Goal: Register for event/course

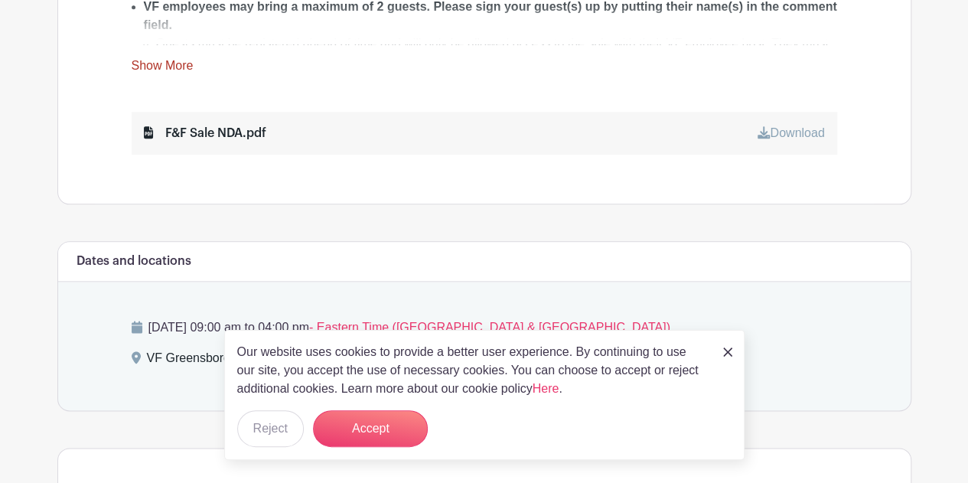
scroll to position [949, 0]
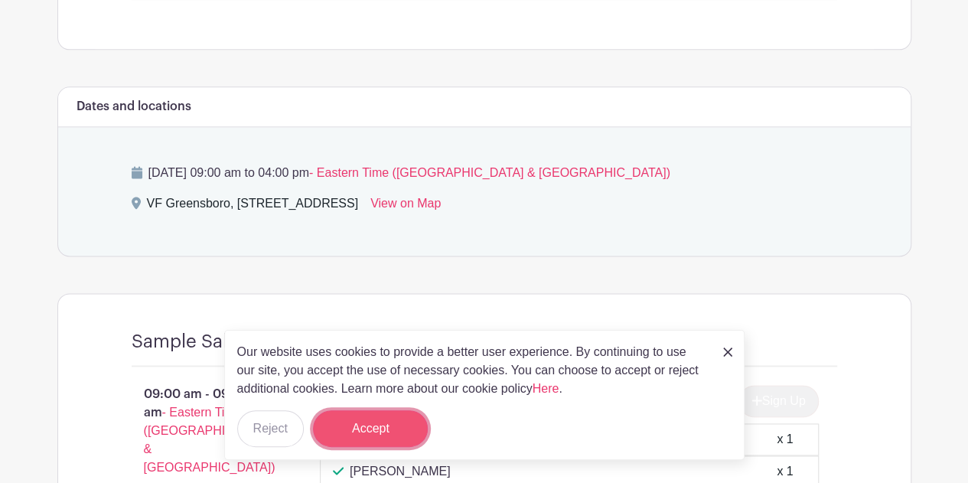
click at [375, 429] on button "Accept" at bounding box center [370, 428] width 115 height 37
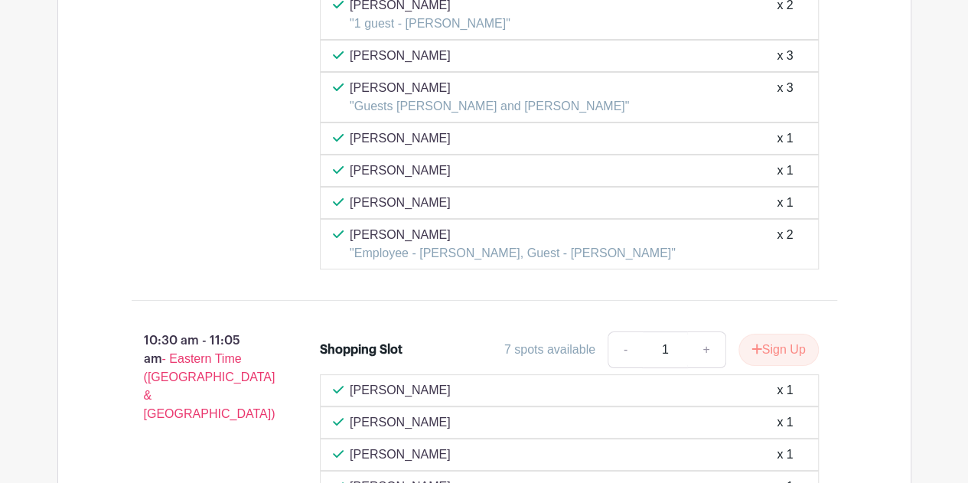
scroll to position [2909, 0]
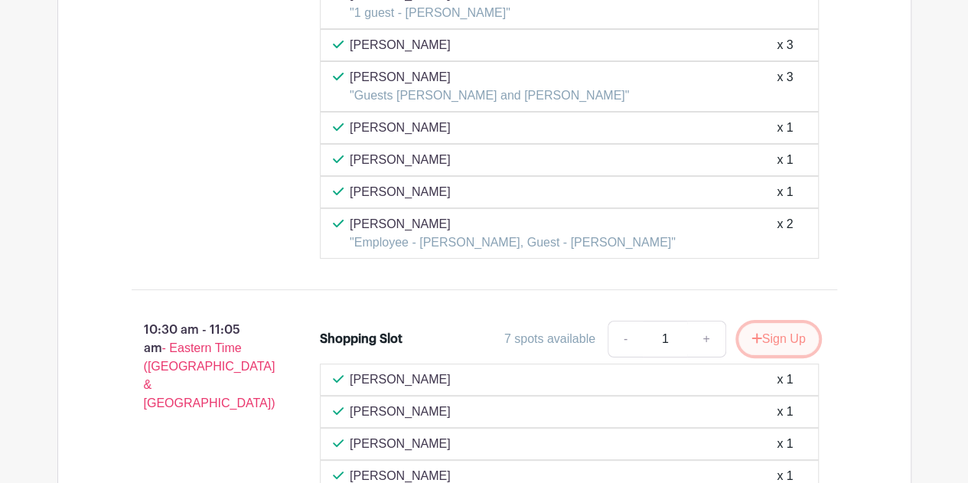
click at [755, 332] on icon "submit" at bounding box center [757, 338] width 11 height 12
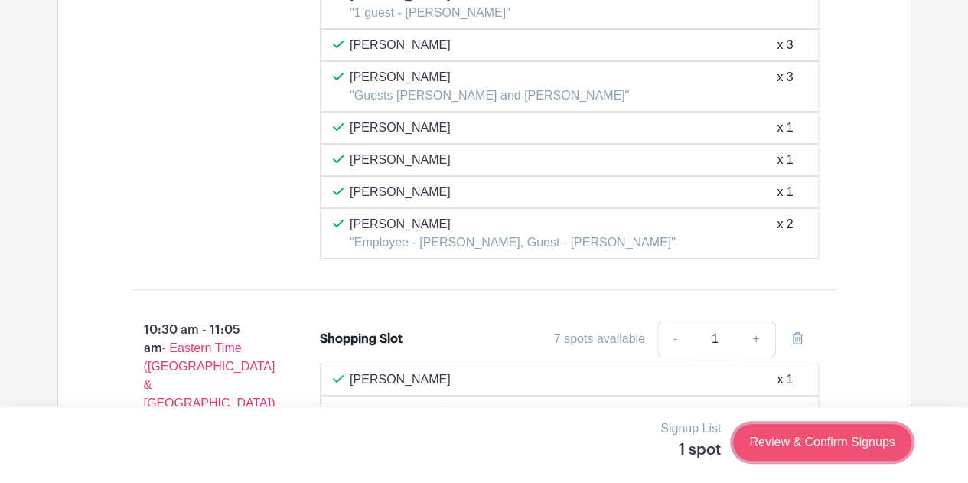
click at [800, 441] on link "Review & Confirm Signups" at bounding box center [822, 442] width 178 height 37
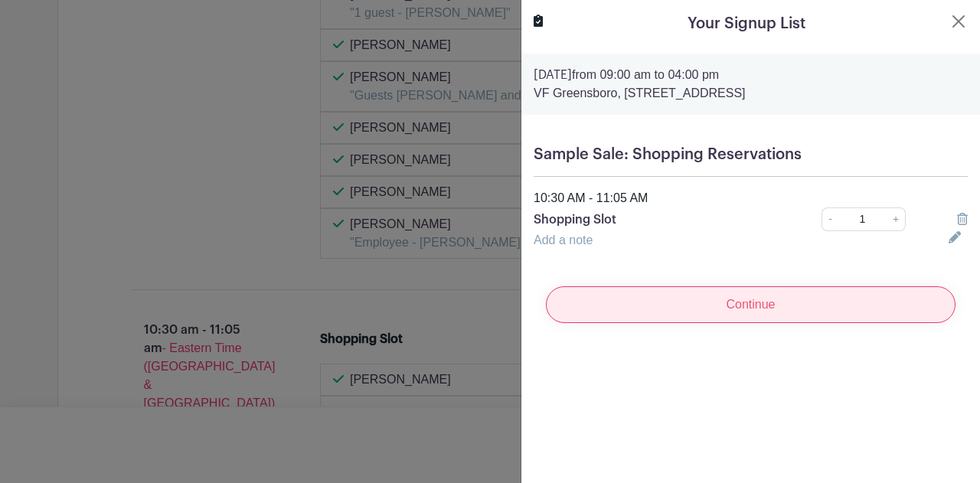
click at [764, 298] on input "Continue" at bounding box center [751, 304] width 410 height 37
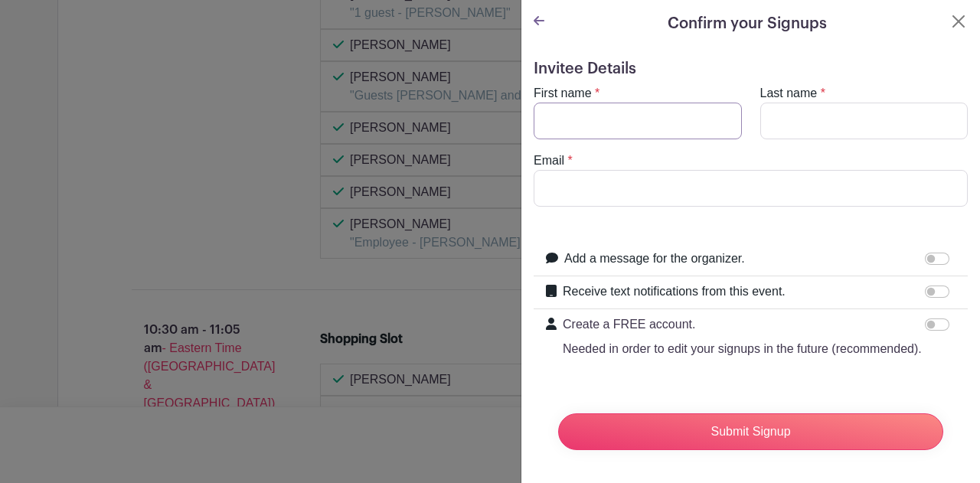
click at [629, 131] on input "First name" at bounding box center [638, 121] width 208 height 37
type input "[PERSON_NAME]"
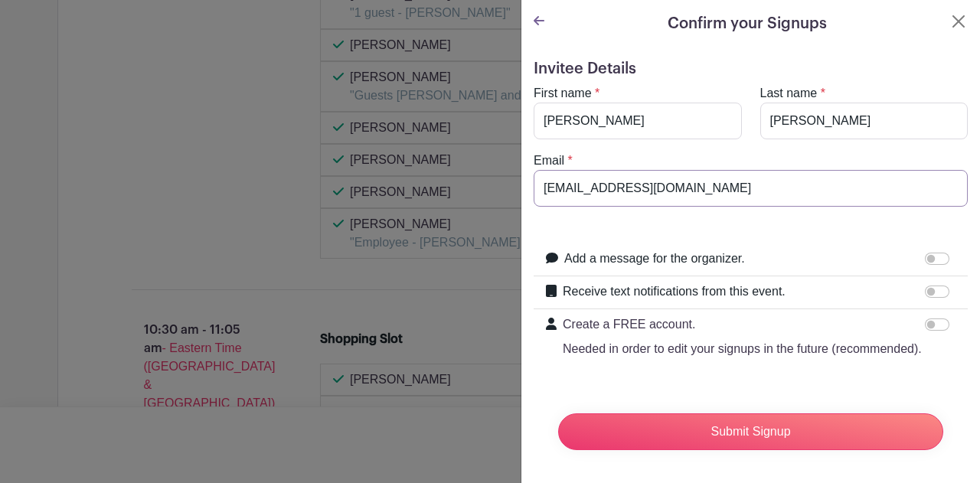
click at [685, 191] on input "[EMAIL_ADDRESS][DOMAIN_NAME]" at bounding box center [751, 188] width 434 height 37
type input "[PERSON_NAME][EMAIL_ADDRESS][DOMAIN_NAME]"
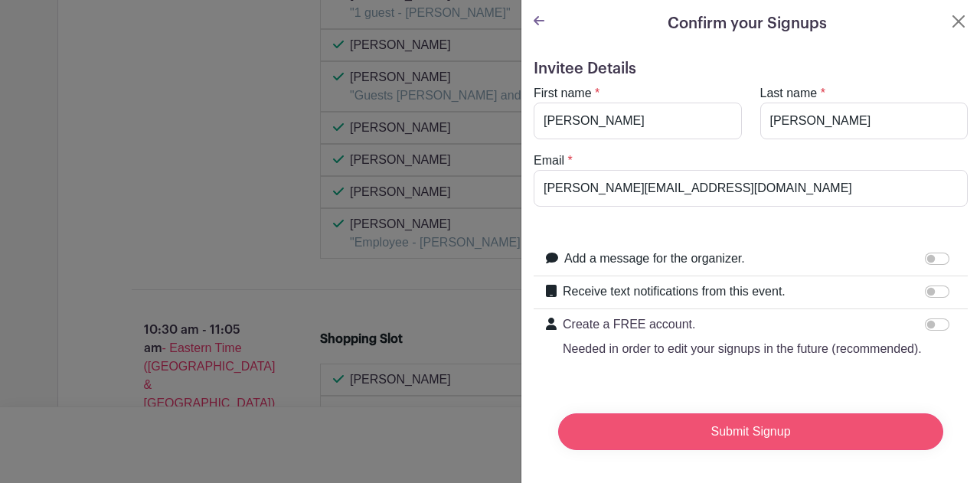
click at [645, 439] on input "Submit Signup" at bounding box center [750, 431] width 385 height 37
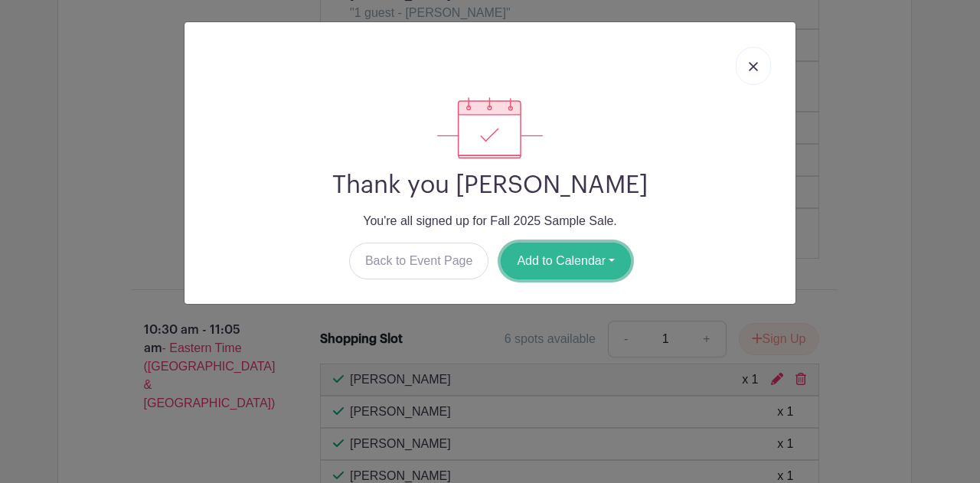
click at [567, 263] on button "Add to Calendar" at bounding box center [566, 261] width 130 height 37
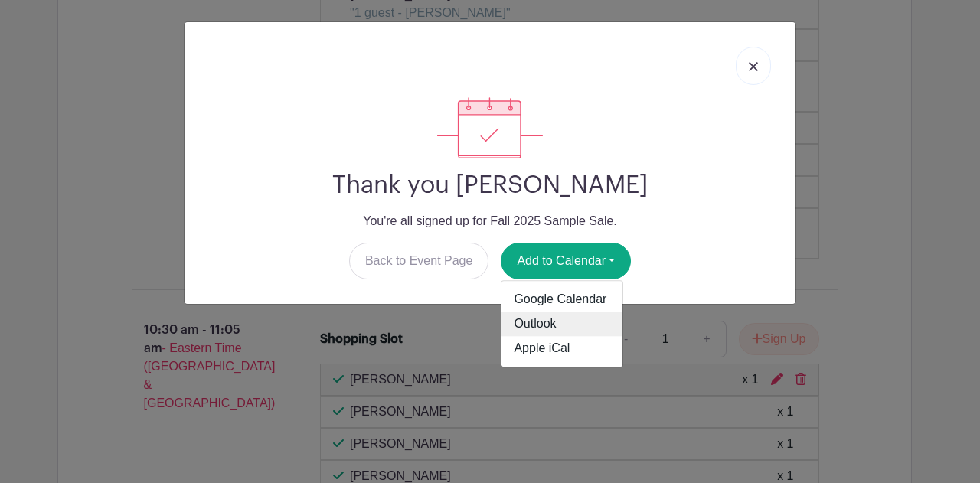
click at [548, 328] on link "Outlook" at bounding box center [561, 324] width 121 height 24
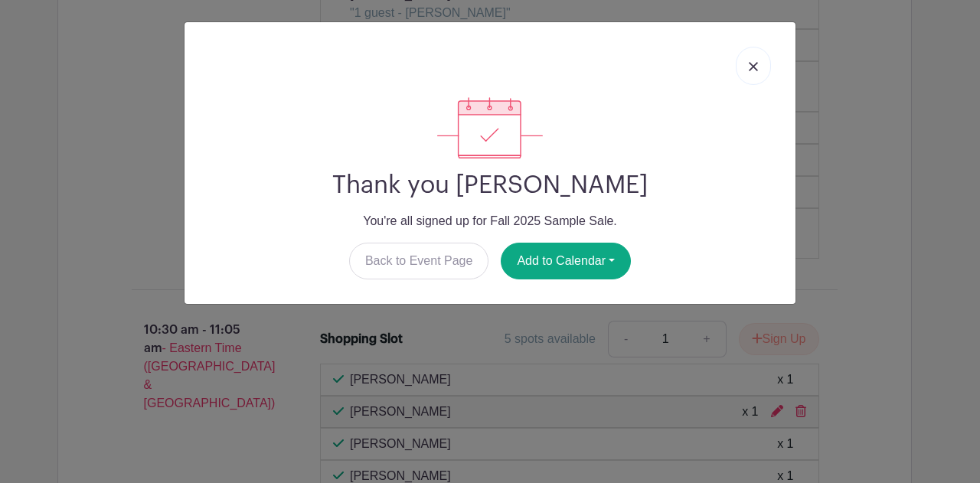
click at [753, 73] on link at bounding box center [753, 66] width 35 height 38
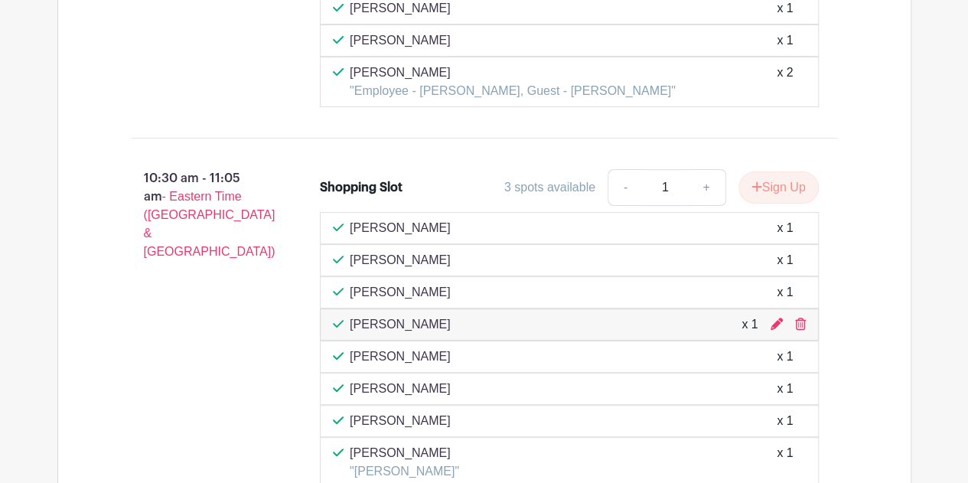
scroll to position [3033, 0]
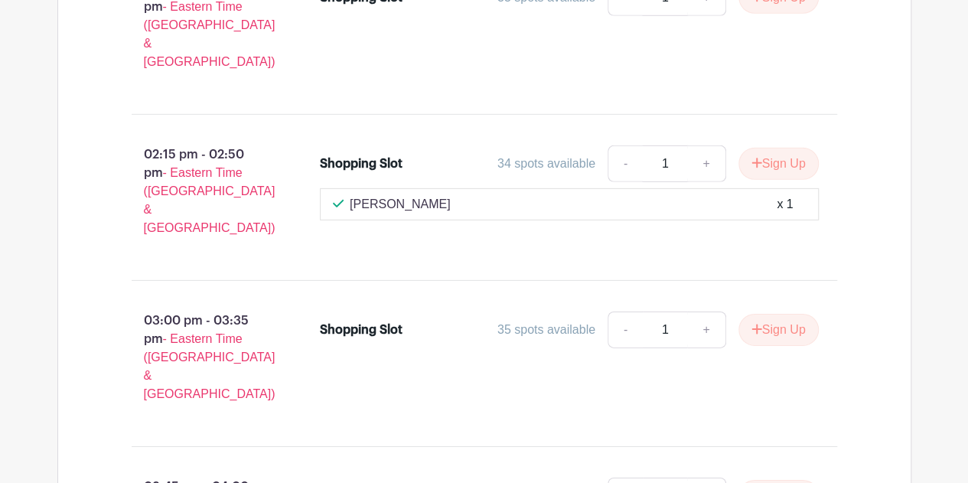
scroll to position [5256, 0]
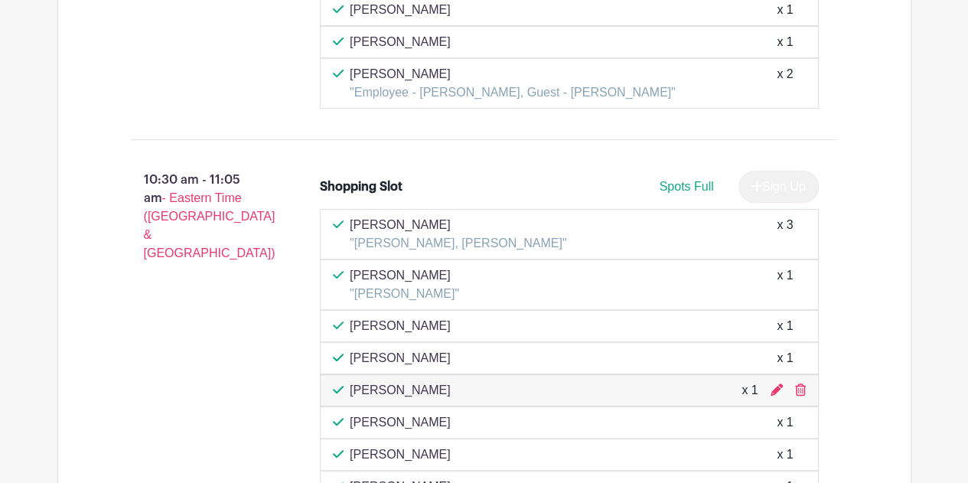
scroll to position [3061, 0]
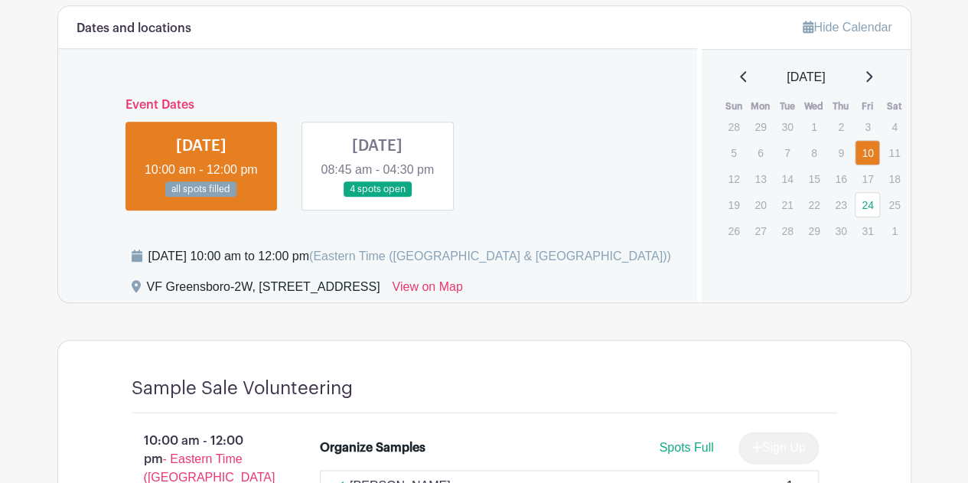
scroll to position [759, 0]
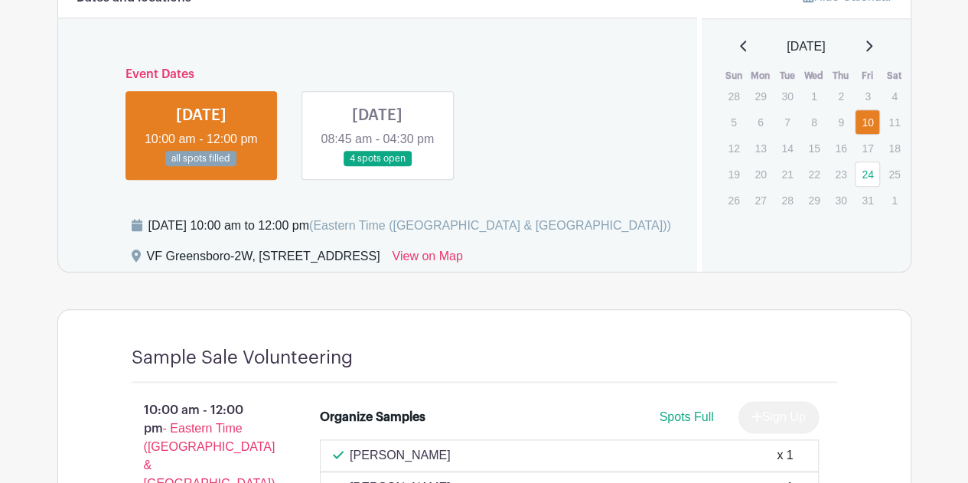
click at [377, 167] on link at bounding box center [377, 167] width 0 height 0
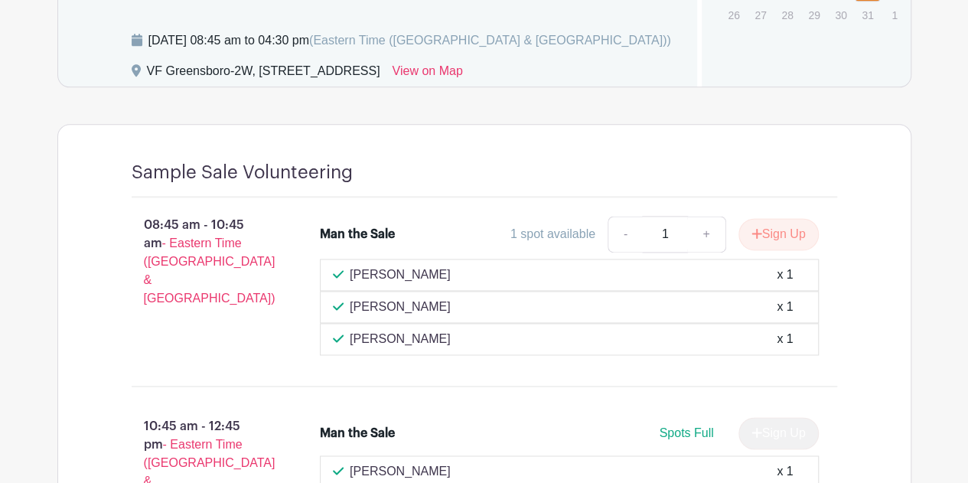
scroll to position [943, 0]
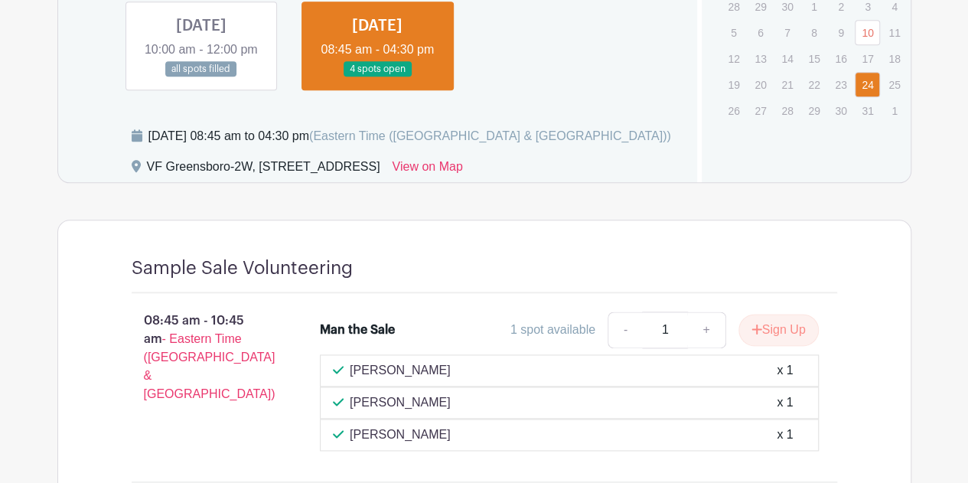
scroll to position [815, 0]
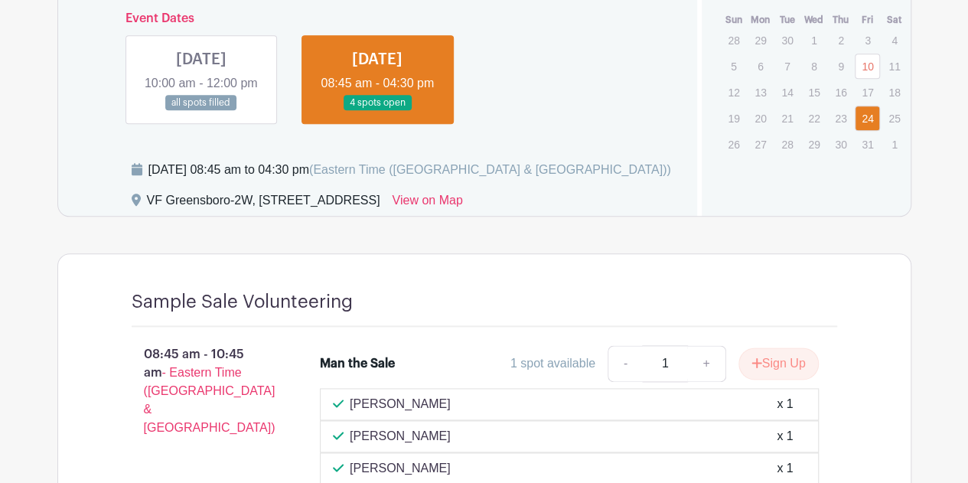
click at [201, 111] on link at bounding box center [201, 111] width 0 height 0
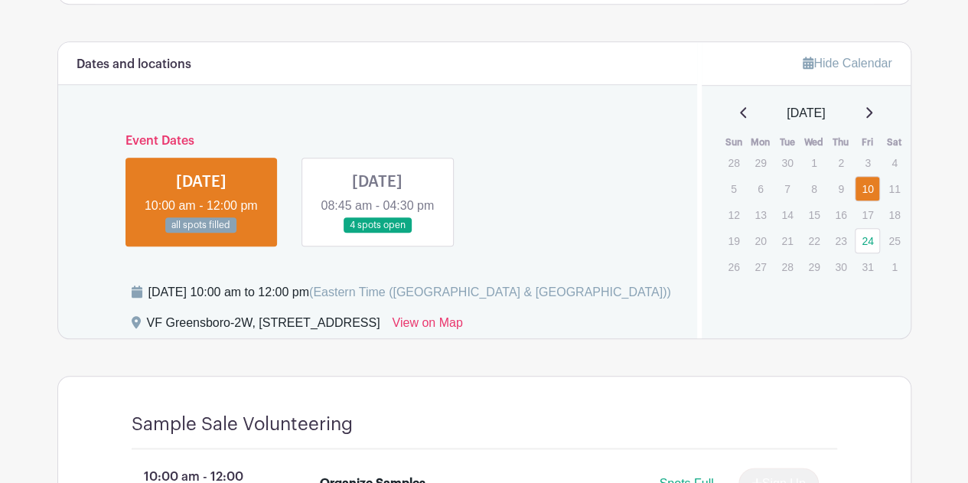
scroll to position [662, 0]
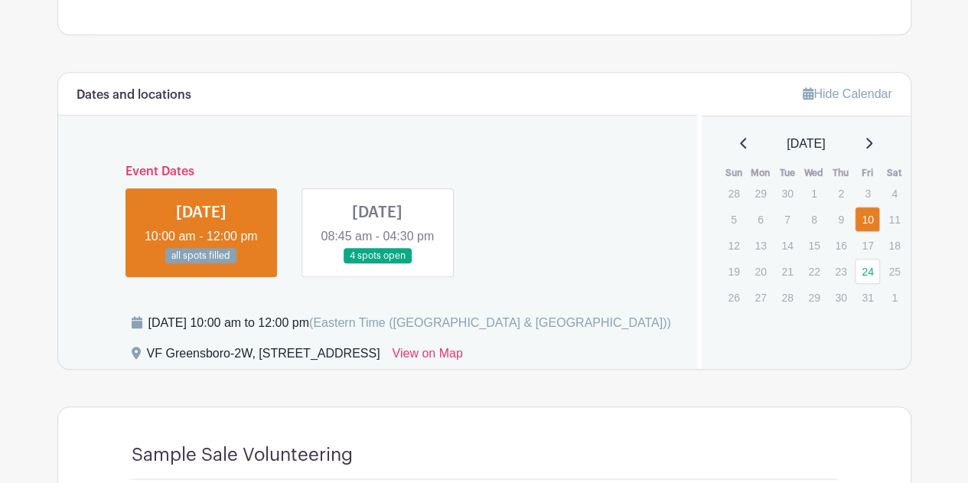
click at [377, 264] on link at bounding box center [377, 264] width 0 height 0
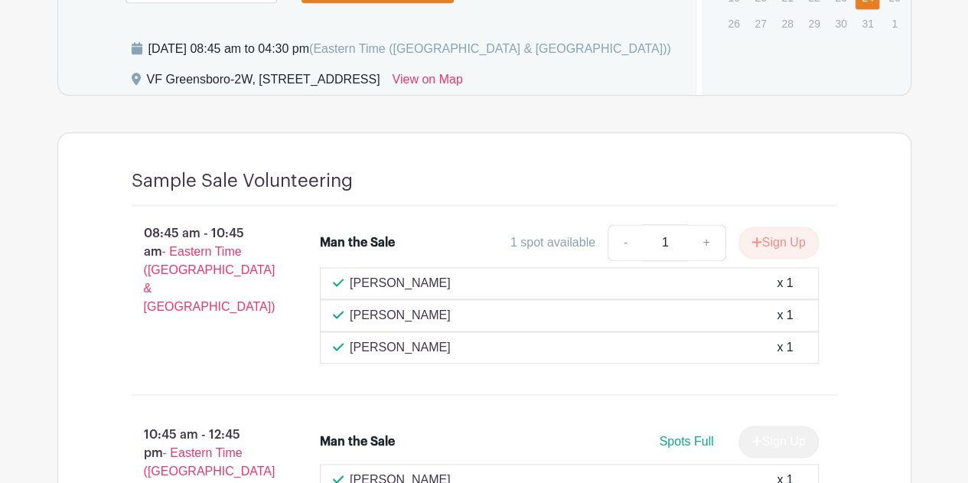
scroll to position [938, 0]
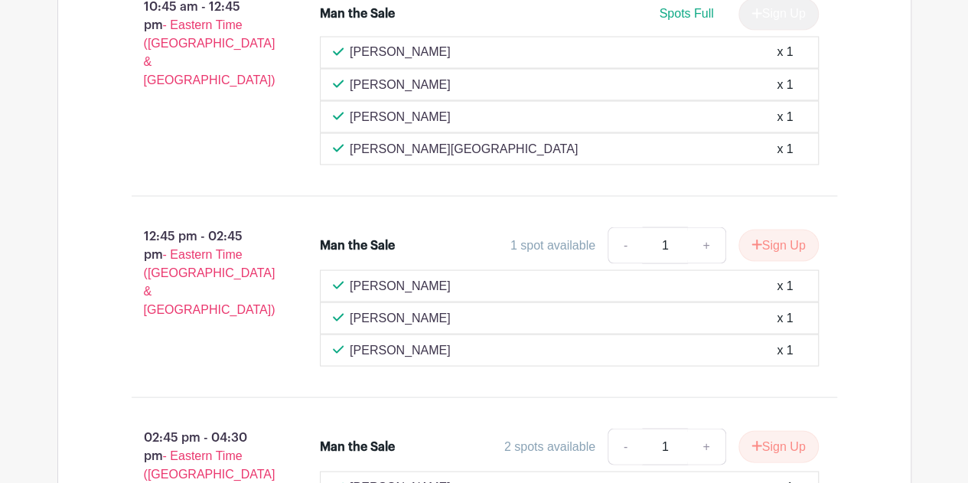
scroll to position [1366, 0]
